Goal: Information Seeking & Learning: Stay updated

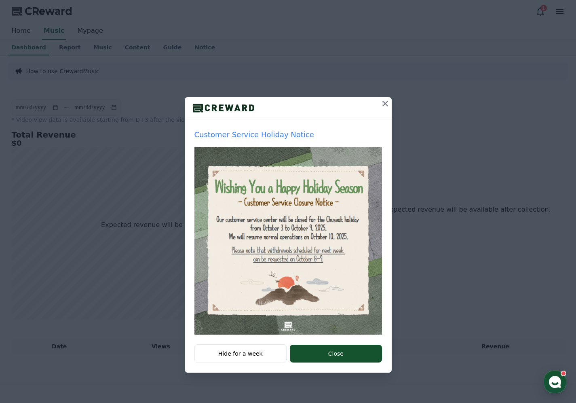
click at [389, 106] on icon at bounding box center [386, 104] width 10 height 10
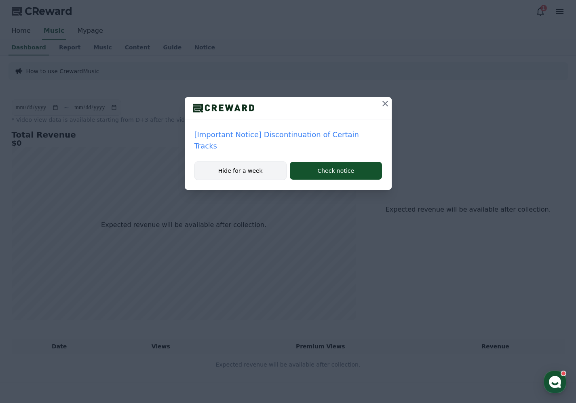
click at [256, 161] on button "Hide for a week" at bounding box center [241, 170] width 93 height 19
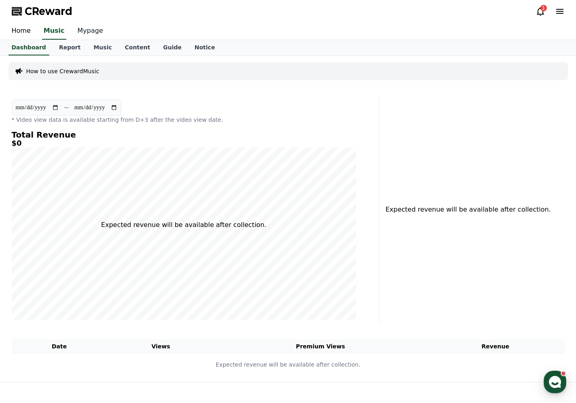
click at [78, 32] on link "Mypage" at bounding box center [90, 31] width 38 height 17
select select "**********"
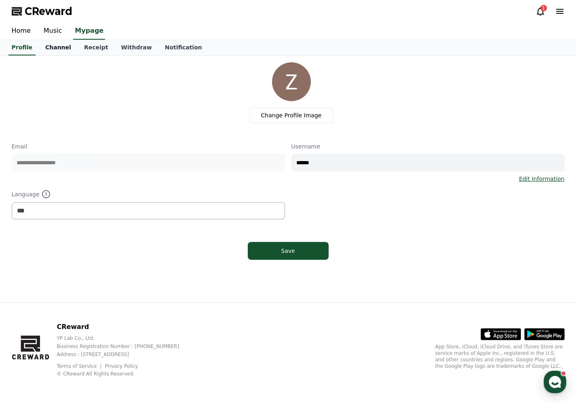
click at [42, 47] on link "Channel" at bounding box center [58, 47] width 39 height 15
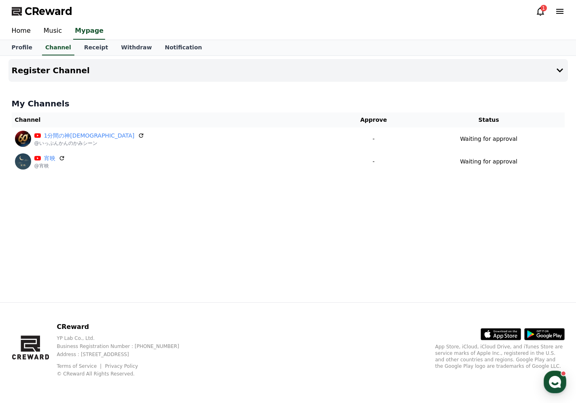
click at [540, 12] on icon at bounding box center [541, 11] width 10 height 10
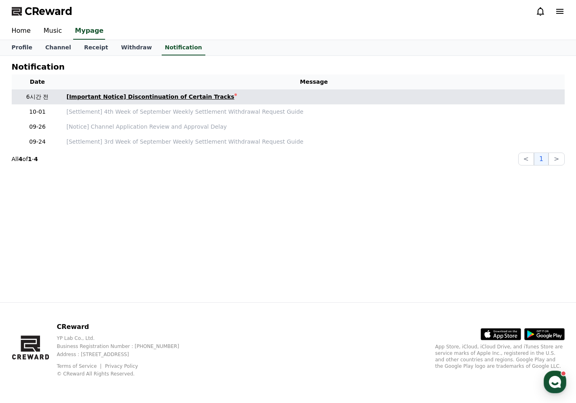
click at [181, 98] on div "[Important Notice] Discontinuation of Certain Tracks" at bounding box center [151, 97] width 168 height 8
